Goal: Obtain resource: Download file/media

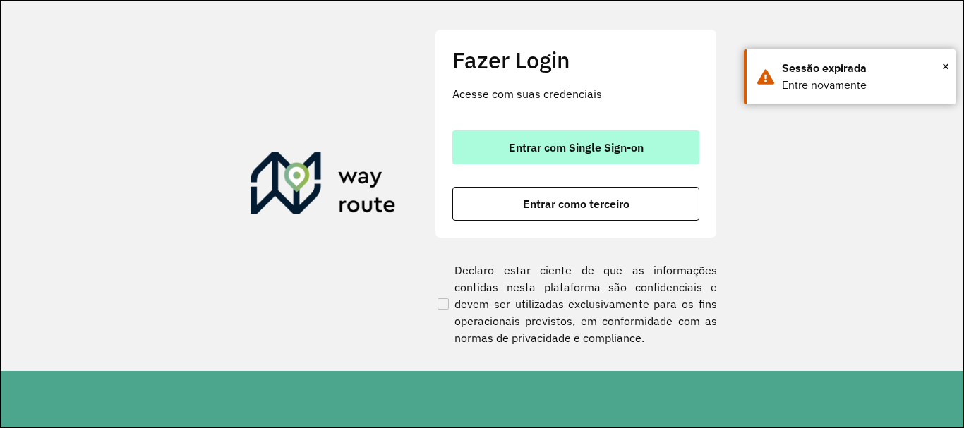
click at [563, 142] on span "Entrar com Single Sign-on" at bounding box center [576, 147] width 135 height 11
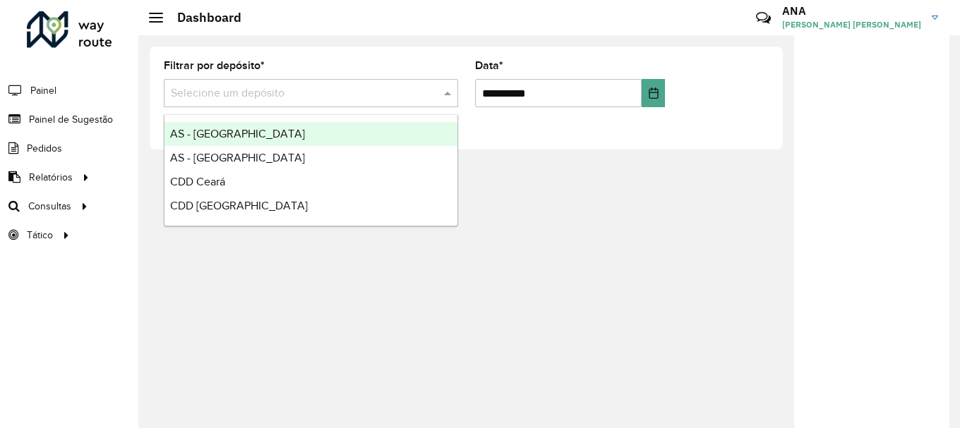
click at [215, 97] on input "text" at bounding box center [297, 93] width 252 height 17
click at [222, 97] on input "text" at bounding box center [297, 93] width 252 height 17
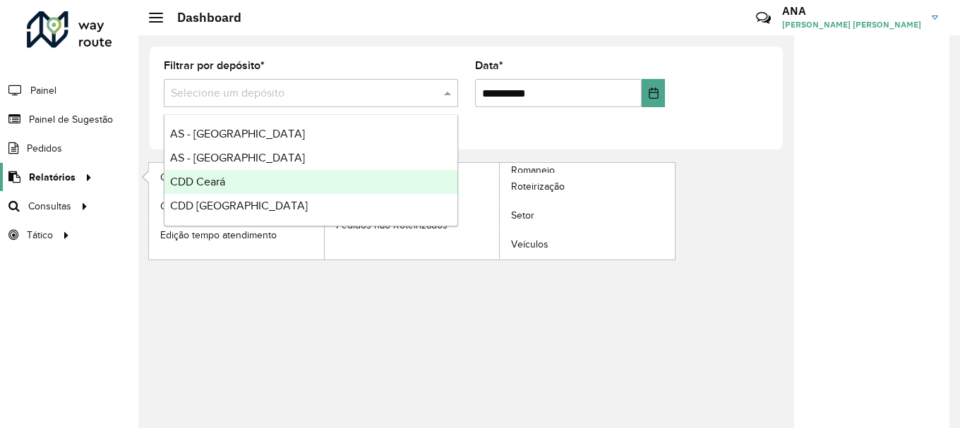
click at [77, 173] on div at bounding box center [86, 177] width 21 height 15
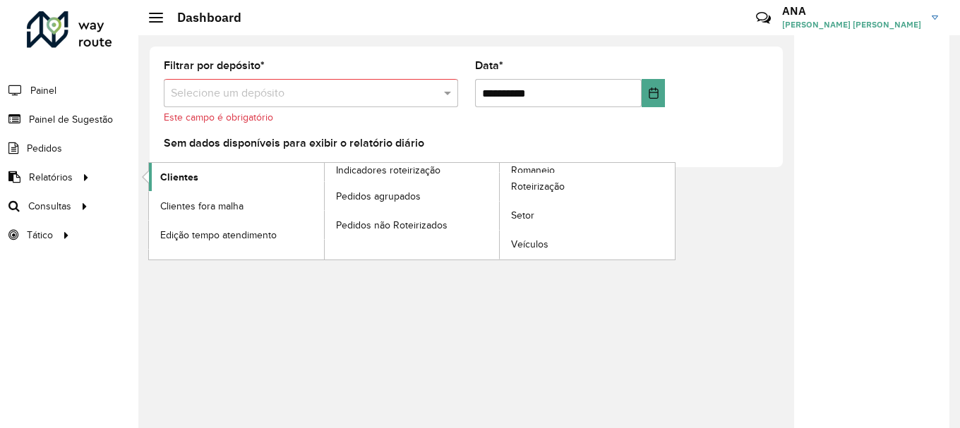
click at [193, 179] on span "Clientes" at bounding box center [179, 177] width 38 height 15
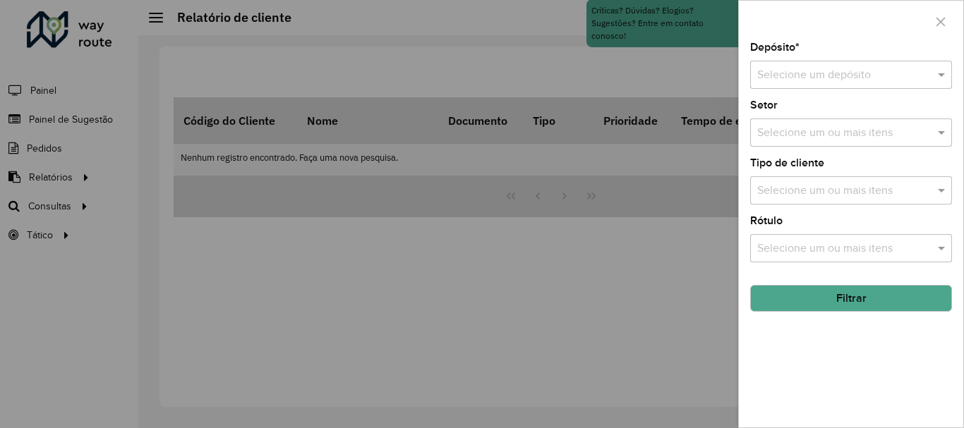
click at [769, 63] on div "Selecione um depósito" at bounding box center [851, 75] width 202 height 28
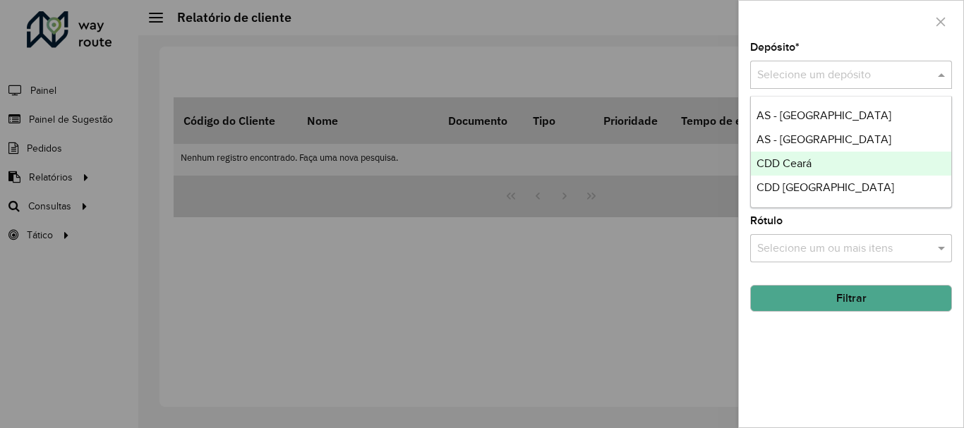
click at [780, 166] on span "CDD Ceará" at bounding box center [783, 163] width 55 height 12
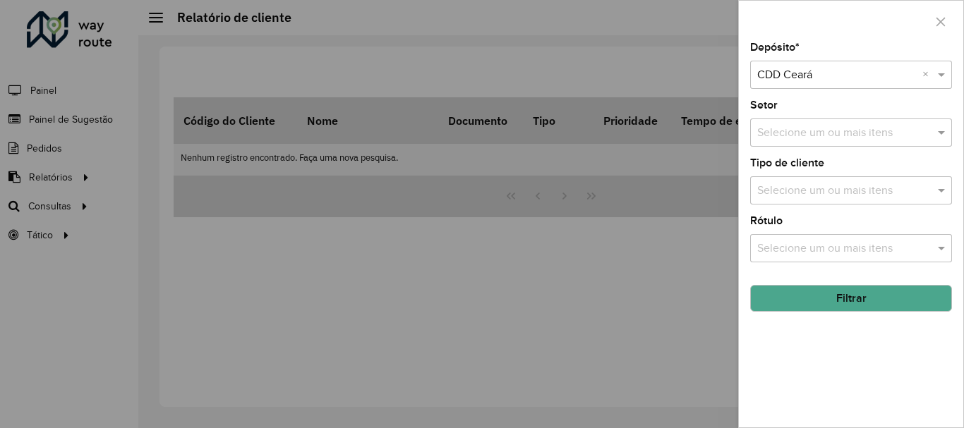
click at [821, 303] on button "Filtrar" at bounding box center [851, 298] width 202 height 27
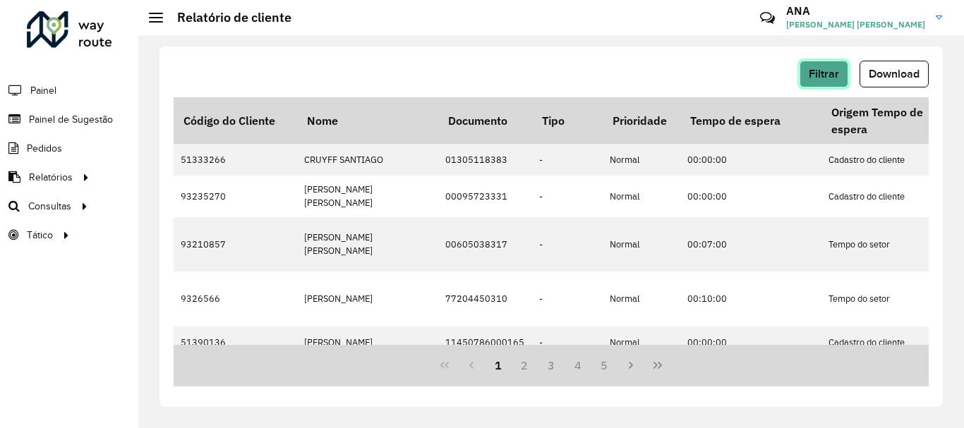
click at [823, 83] on button "Filtrar" at bounding box center [824, 74] width 49 height 27
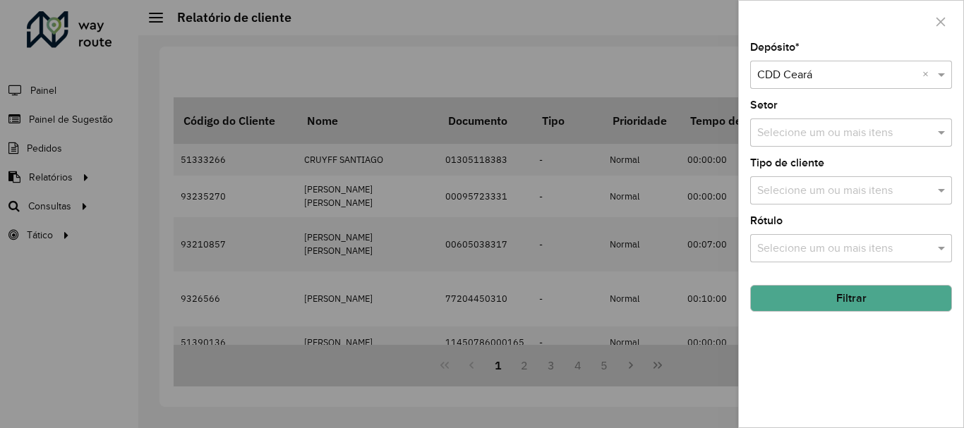
click at [511, 22] on div at bounding box center [482, 214] width 964 height 428
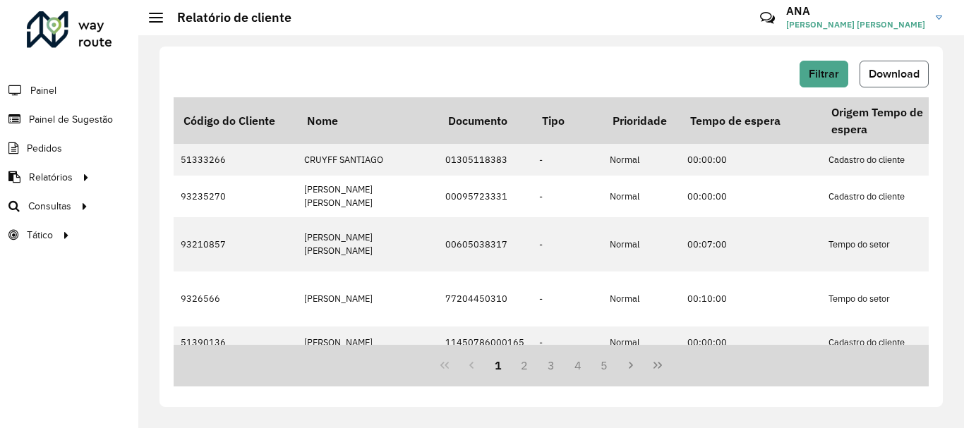
click at [896, 72] on span "Download" at bounding box center [894, 74] width 51 height 12
